Goal: Obtain resource: Obtain resource

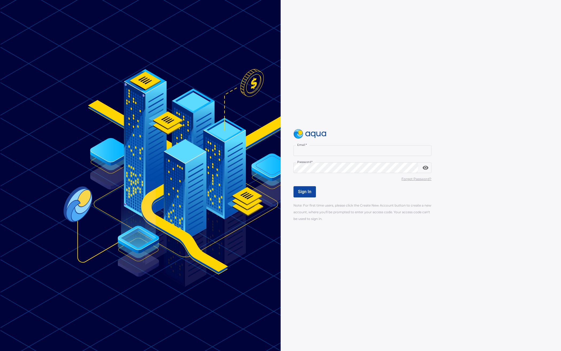
click at [315, 148] on input "Email   *" at bounding box center [362, 150] width 138 height 11
click at [0, 350] on com-1password-button at bounding box center [0, 351] width 0 height 0
type input "**********"
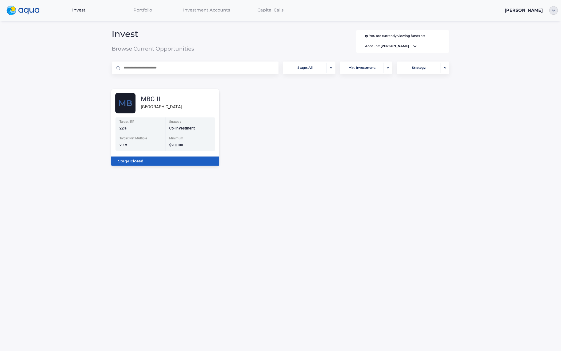
click at [170, 100] on div "MBC II" at bounding box center [161, 99] width 41 height 6
click at [136, 102] on div "MBC II Millennium Bridge" at bounding box center [167, 103] width 104 height 20
click at [150, 10] on span "Portfolio" at bounding box center [142, 9] width 19 height 5
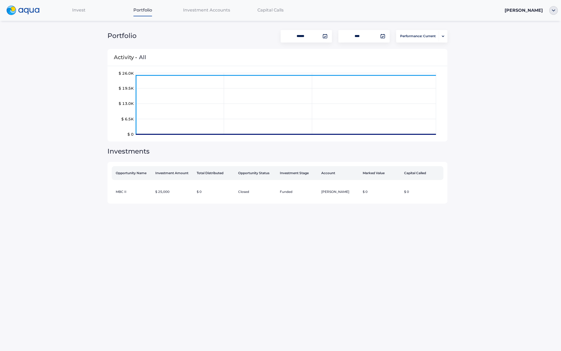
click at [276, 13] on span "Capital Calls" at bounding box center [270, 9] width 26 height 5
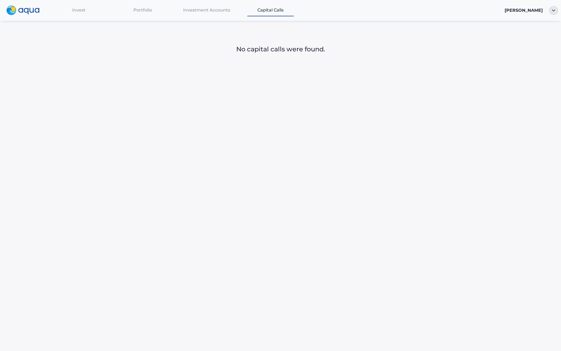
click at [214, 8] on span "Investment Accounts" at bounding box center [206, 9] width 47 height 5
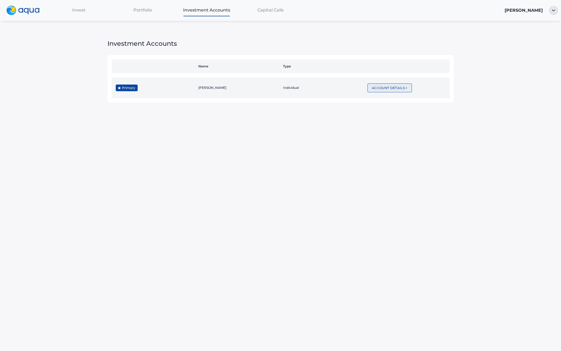
click at [393, 84] on button "Account Details >" at bounding box center [389, 87] width 44 height 9
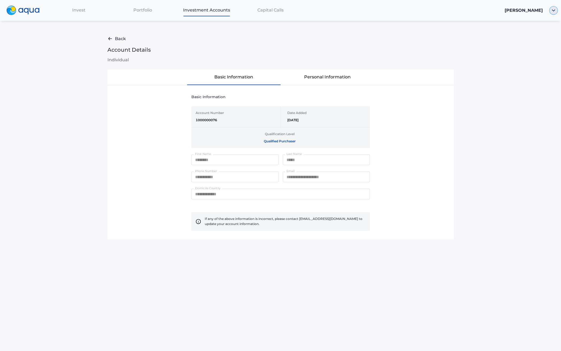
click at [555, 10] on img "button" at bounding box center [553, 10] width 9 height 9
click at [548, 31] on link "Documents" at bounding box center [537, 30] width 35 height 5
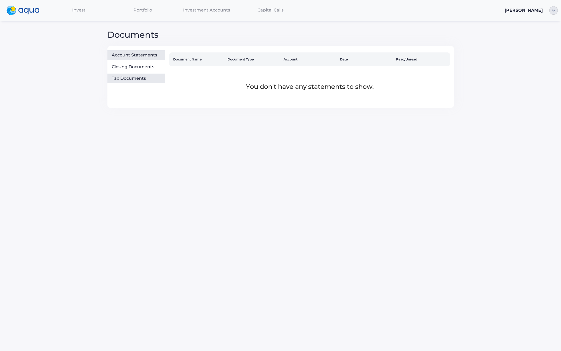
click at [136, 78] on div "Tax Documents" at bounding box center [137, 78] width 51 height 5
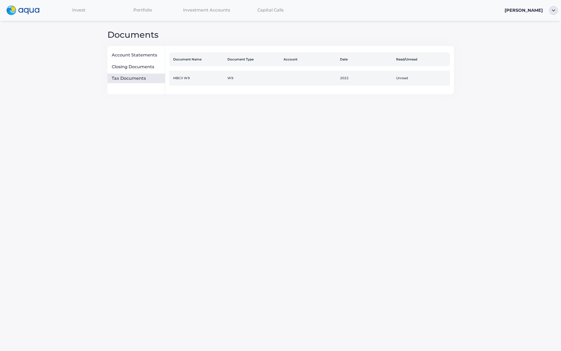
click at [191, 77] on td "MBCII W9" at bounding box center [197, 78] width 56 height 15
